Goal: Communication & Community: Share content

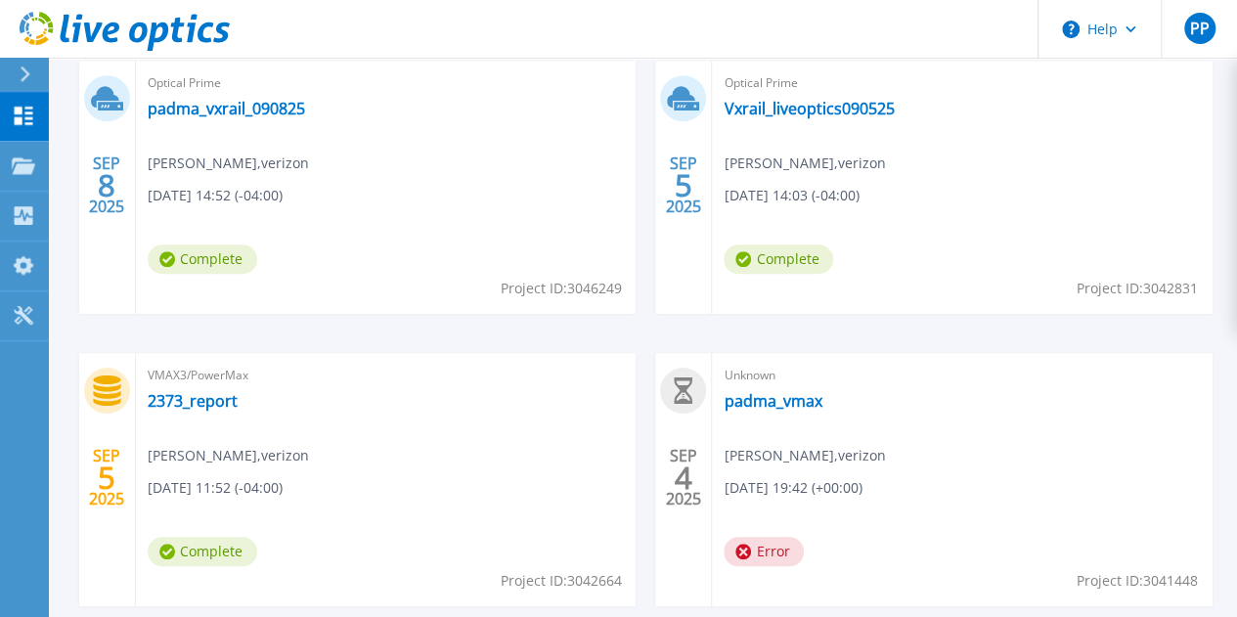
scroll to position [602, 0]
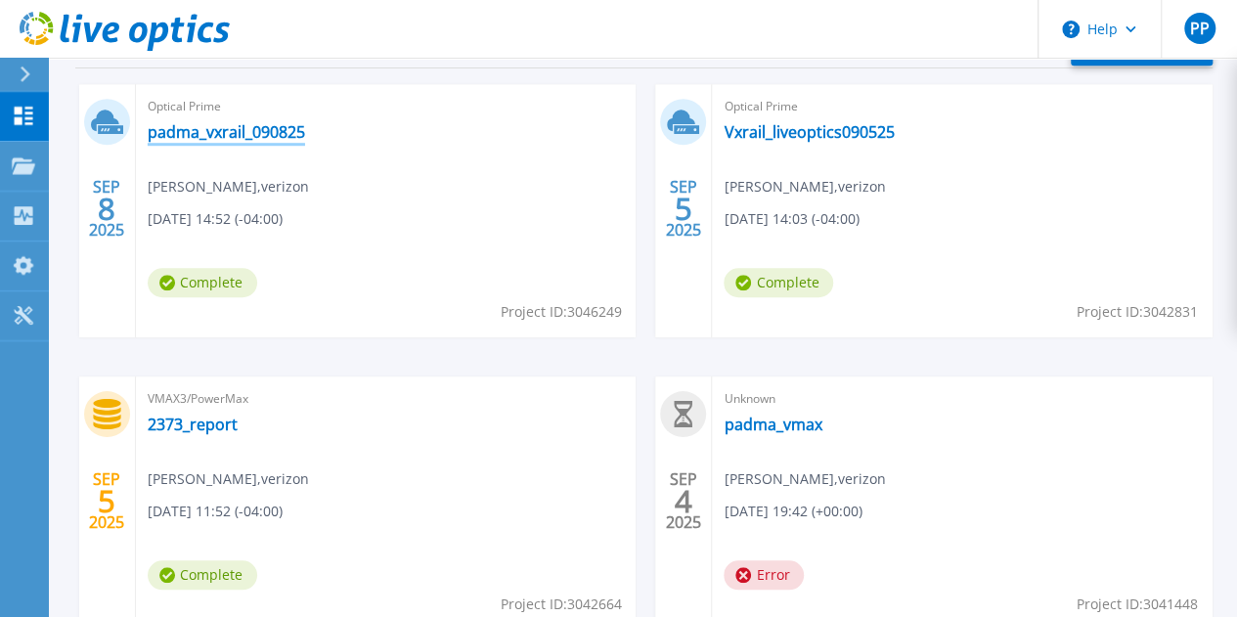
click at [279, 131] on link "padma_vxrail_090825" at bounding box center [226, 132] width 157 height 20
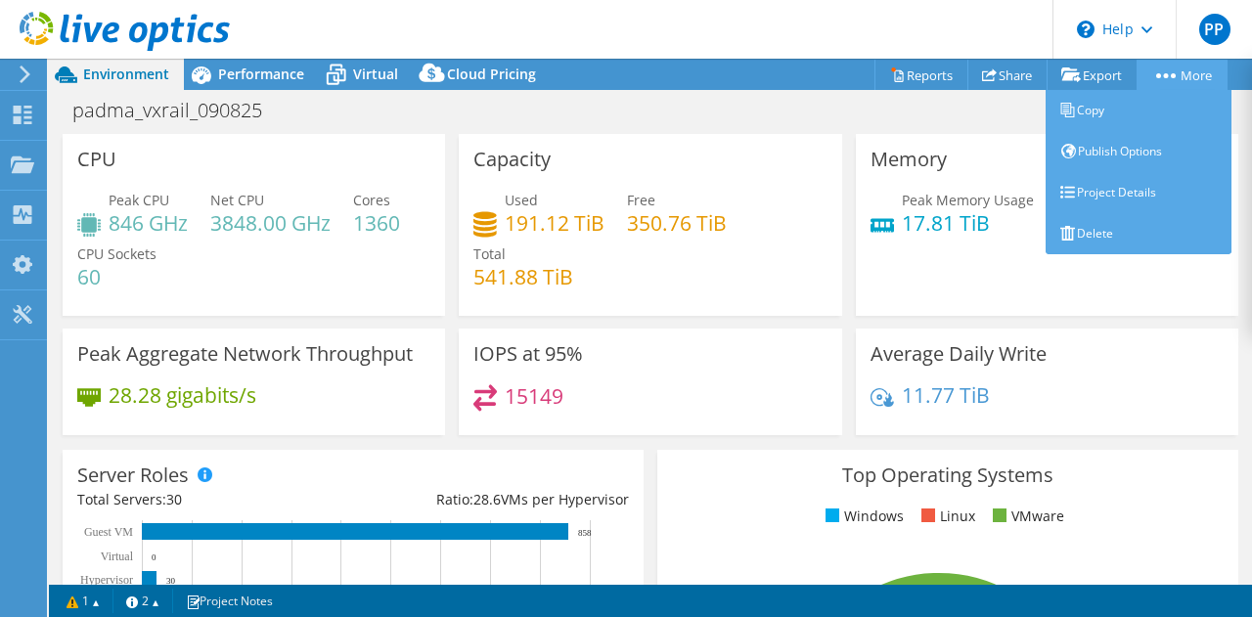
select select "USD"
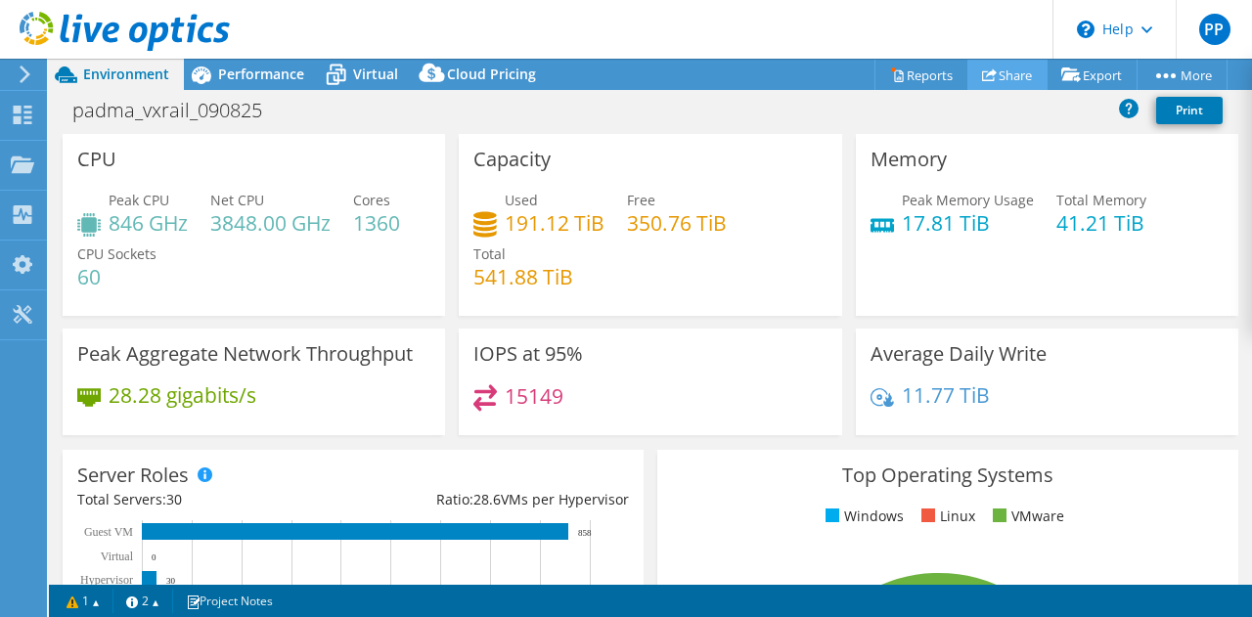
click at [1021, 76] on link "Share" at bounding box center [1007, 75] width 80 height 30
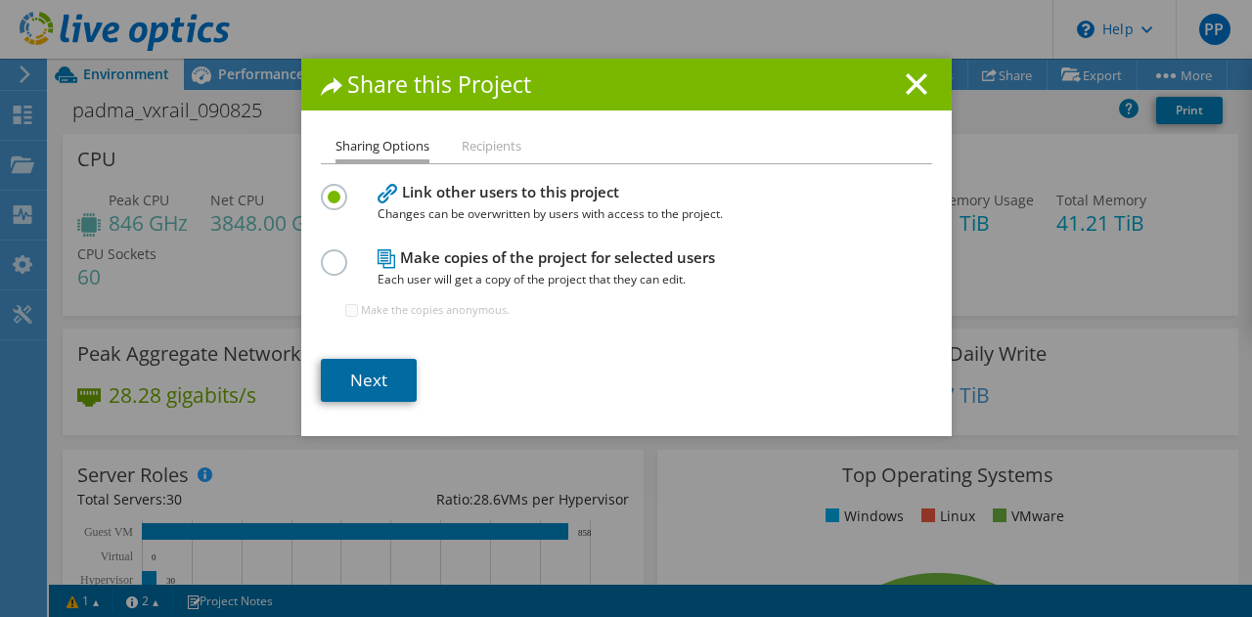
click at [393, 382] on link "Next" at bounding box center [369, 380] width 96 height 43
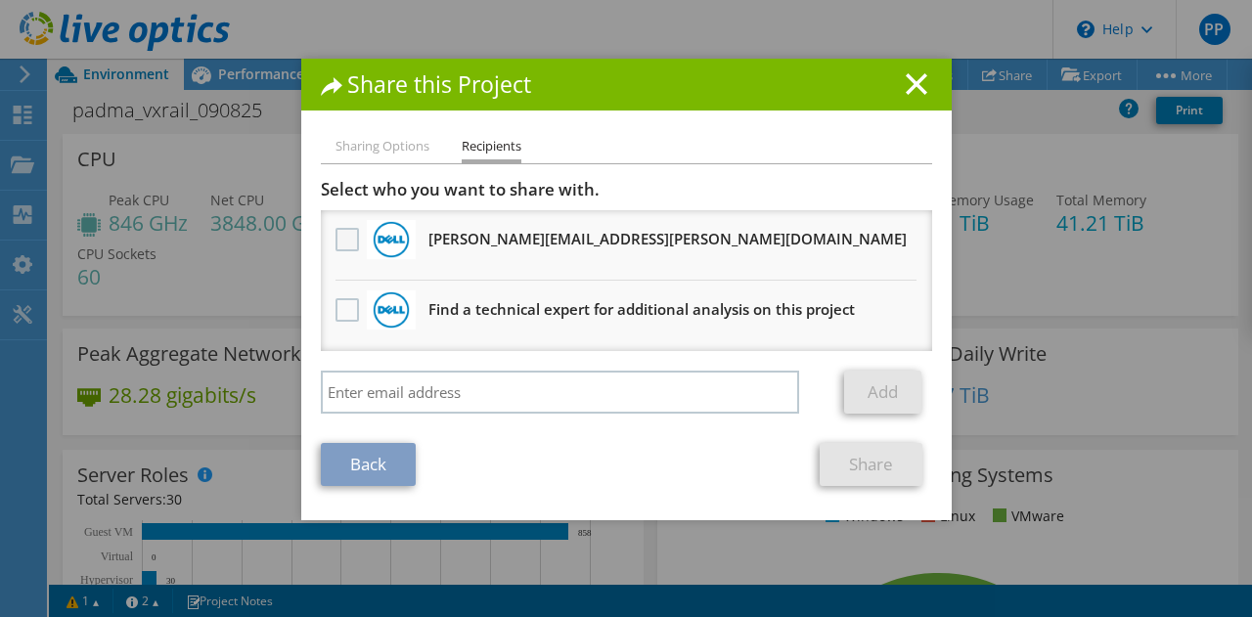
click at [345, 232] on label at bounding box center [349, 239] width 28 height 23
click at [0, 0] on input "checkbox" at bounding box center [0, 0] width 0 height 0
click at [854, 461] on link "Share" at bounding box center [870, 464] width 103 height 43
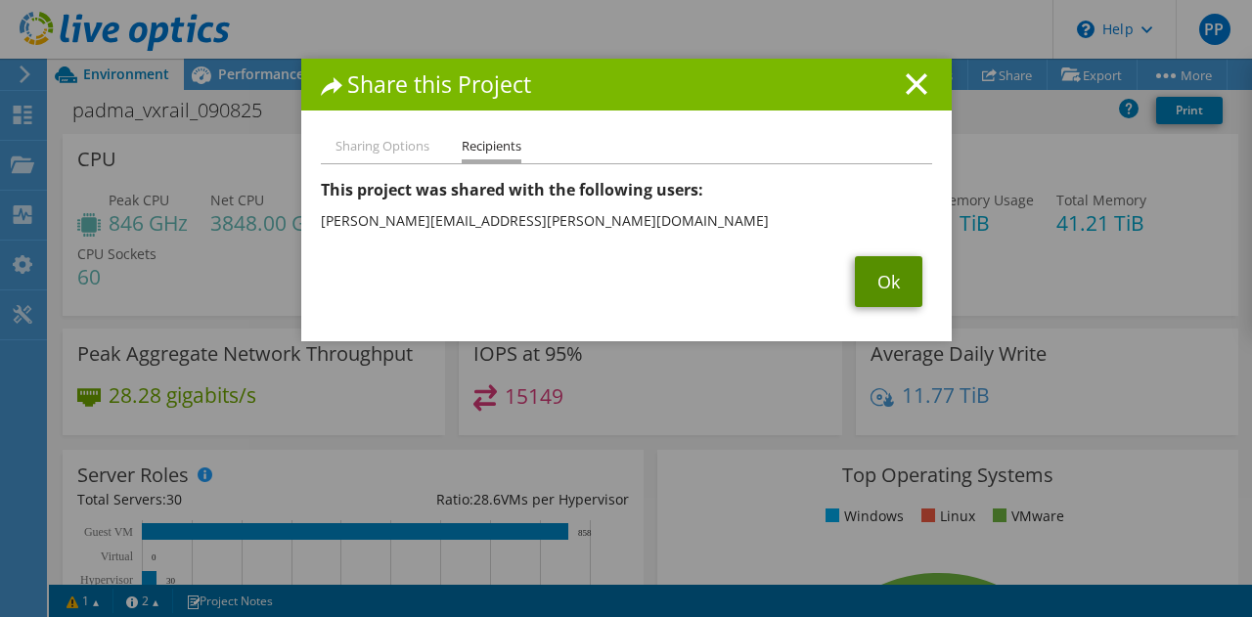
click at [870, 276] on link "Ok" at bounding box center [888, 281] width 67 height 51
